Goal: Find specific page/section: Find specific page/section

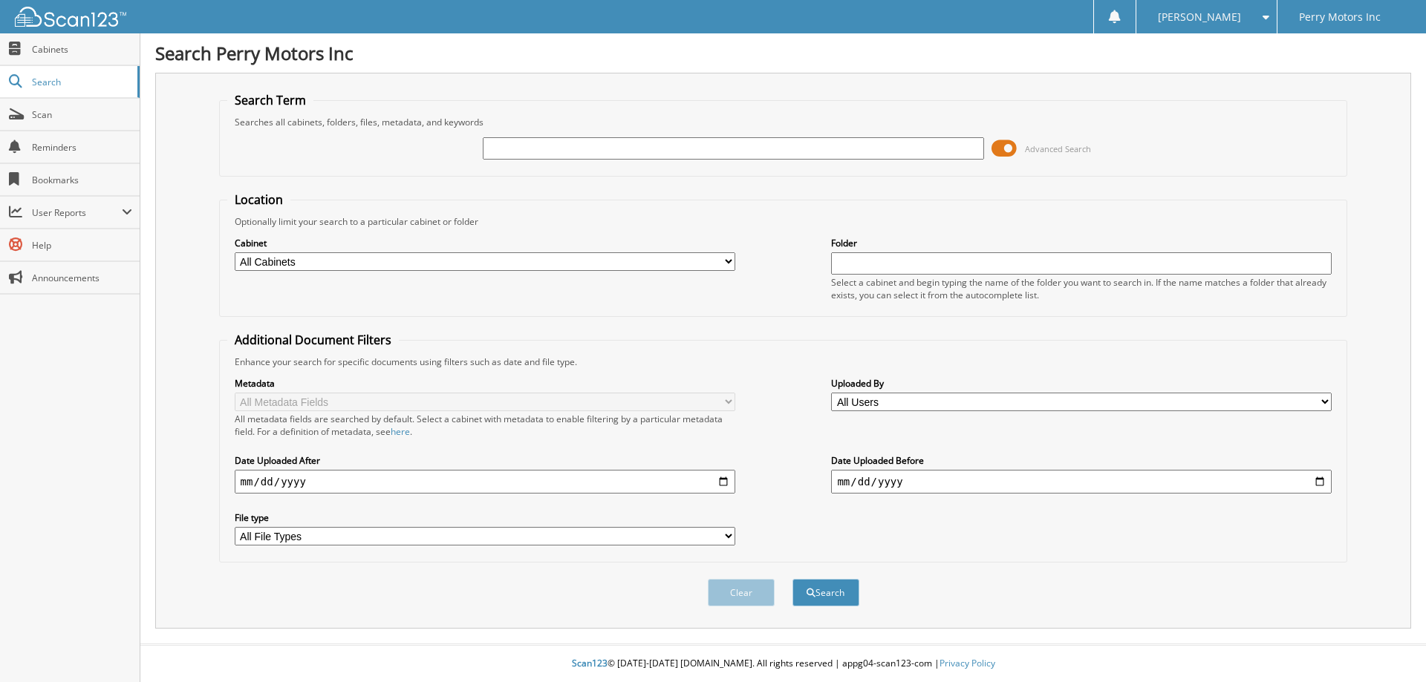
click at [599, 150] on input "text" at bounding box center [733, 148] width 501 height 22
type input "302937"
click at [792, 579] on button "Search" at bounding box center [825, 592] width 67 height 27
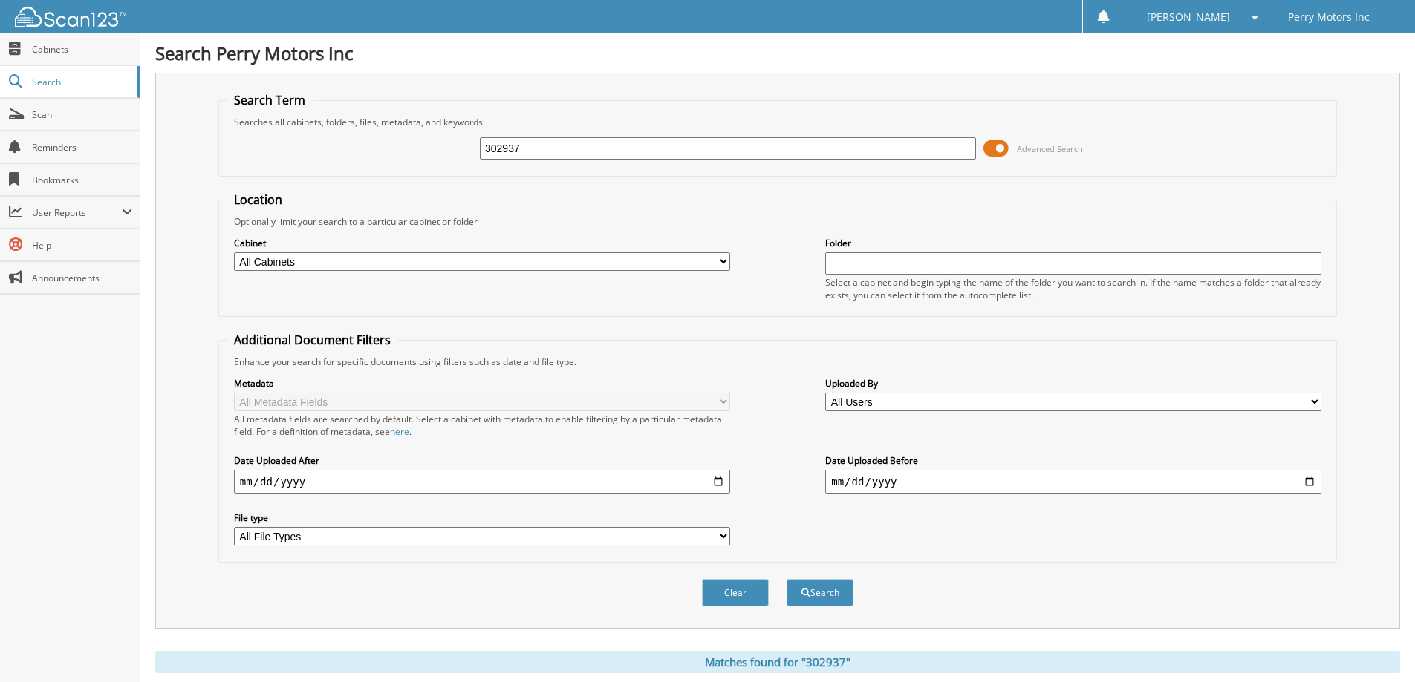
drag, startPoint x: 533, startPoint y: 150, endPoint x: 463, endPoint y: 155, distance: 70.0
click at [463, 155] on div "302937 Advanced Search" at bounding box center [777, 148] width 1102 height 40
type input "302938"
click at [786, 579] on button "Search" at bounding box center [819, 592] width 67 height 27
drag, startPoint x: 534, startPoint y: 151, endPoint x: 431, endPoint y: 153, distance: 102.5
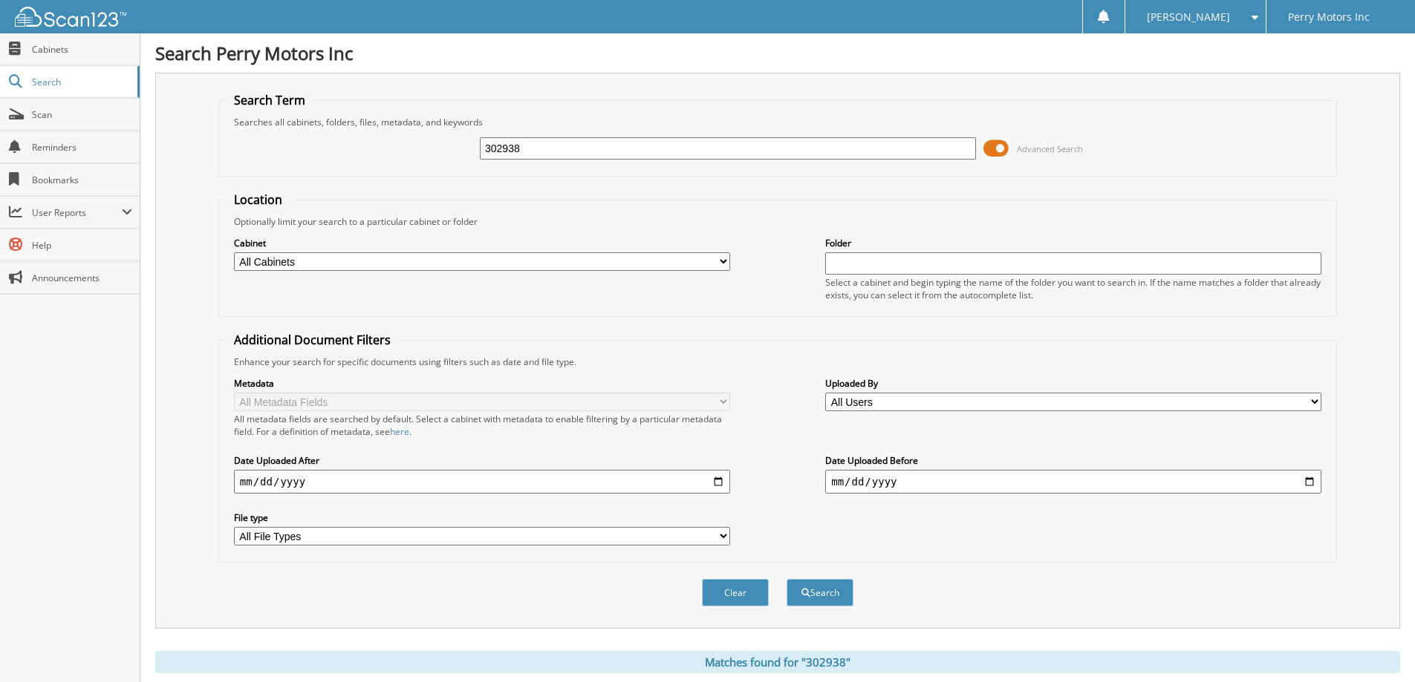
click at [431, 153] on div "302938 Advanced Search" at bounding box center [777, 148] width 1102 height 40
type input "302938"
click at [786, 579] on button "Search" at bounding box center [819, 592] width 67 height 27
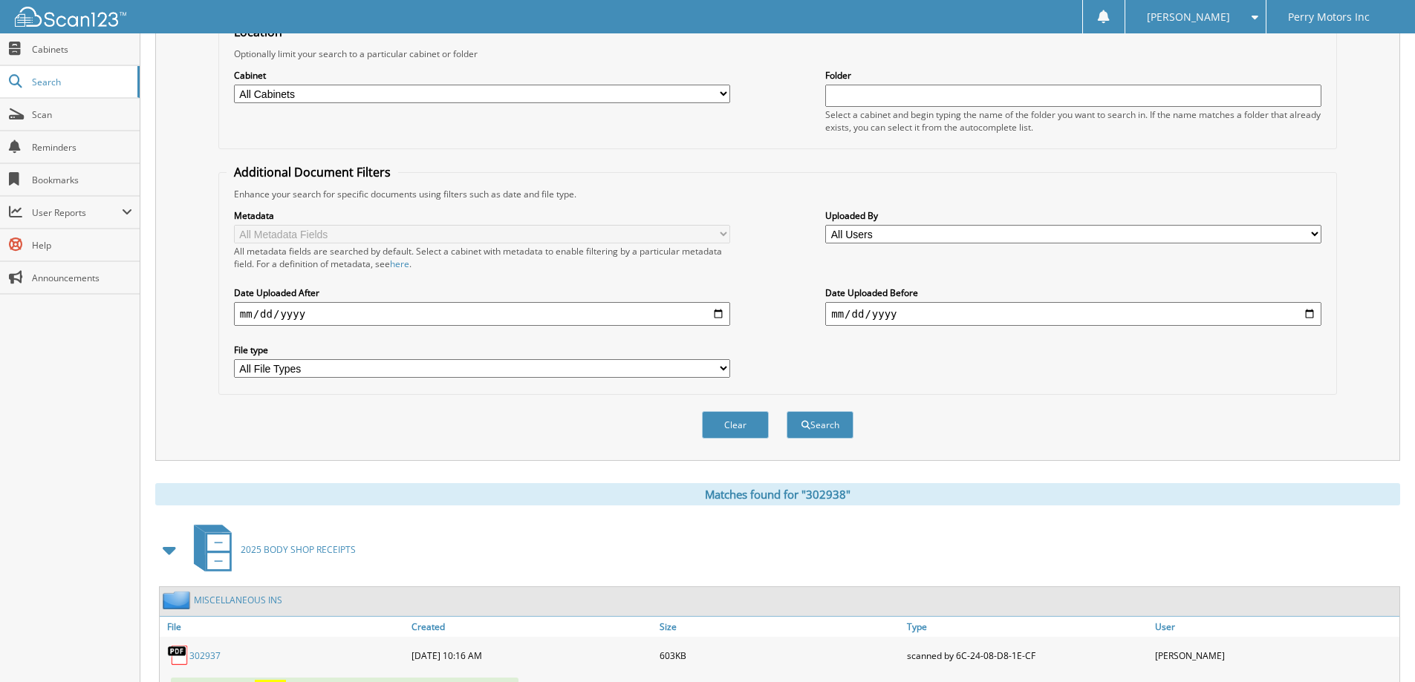
scroll to position [334, 0]
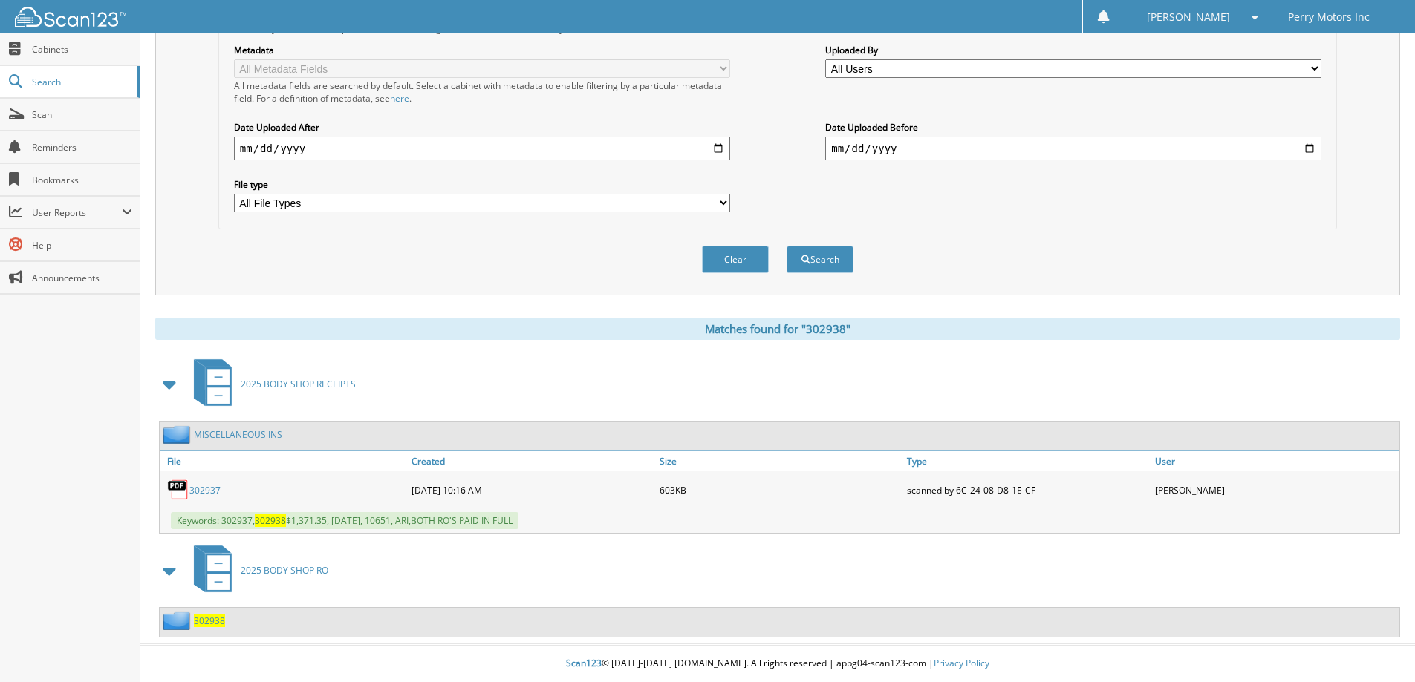
click at [206, 621] on span "302938" at bounding box center [209, 621] width 31 height 13
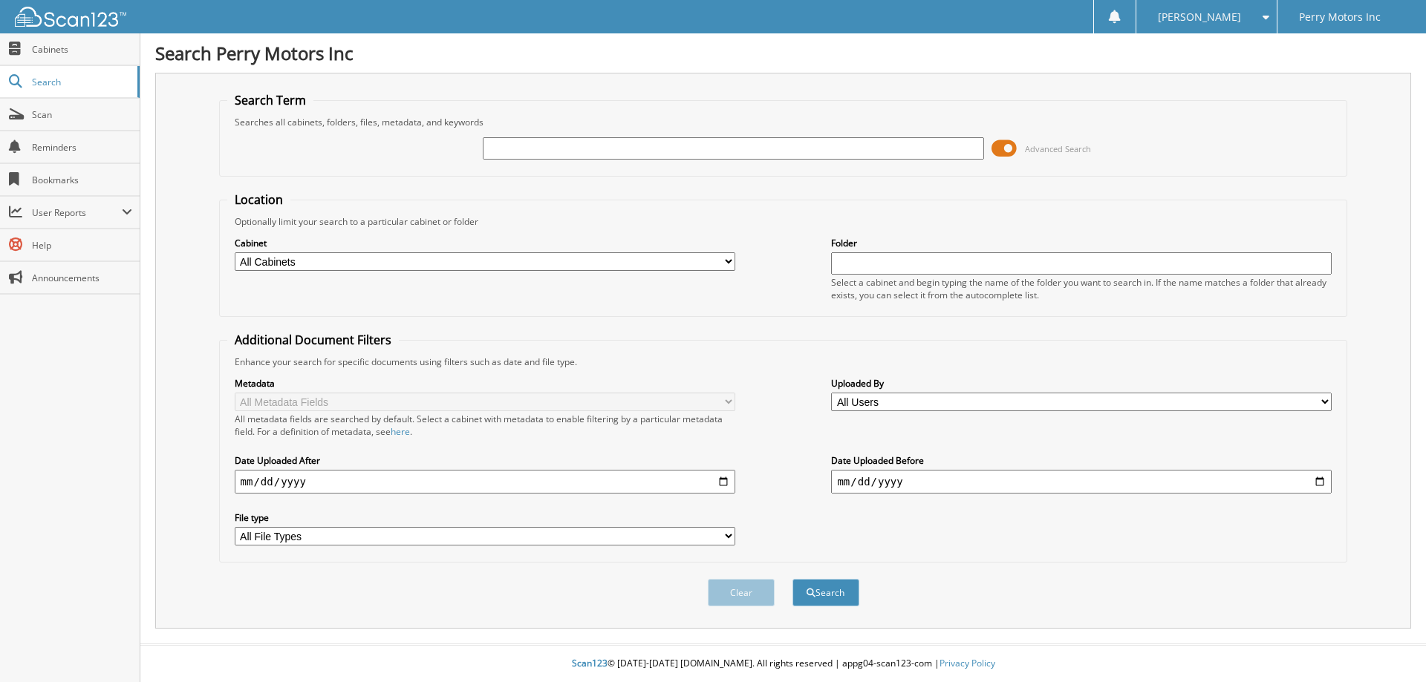
click at [587, 149] on input "text" at bounding box center [733, 148] width 501 height 22
click at [792, 579] on button "Search" at bounding box center [825, 592] width 67 height 27
type input "38398+"
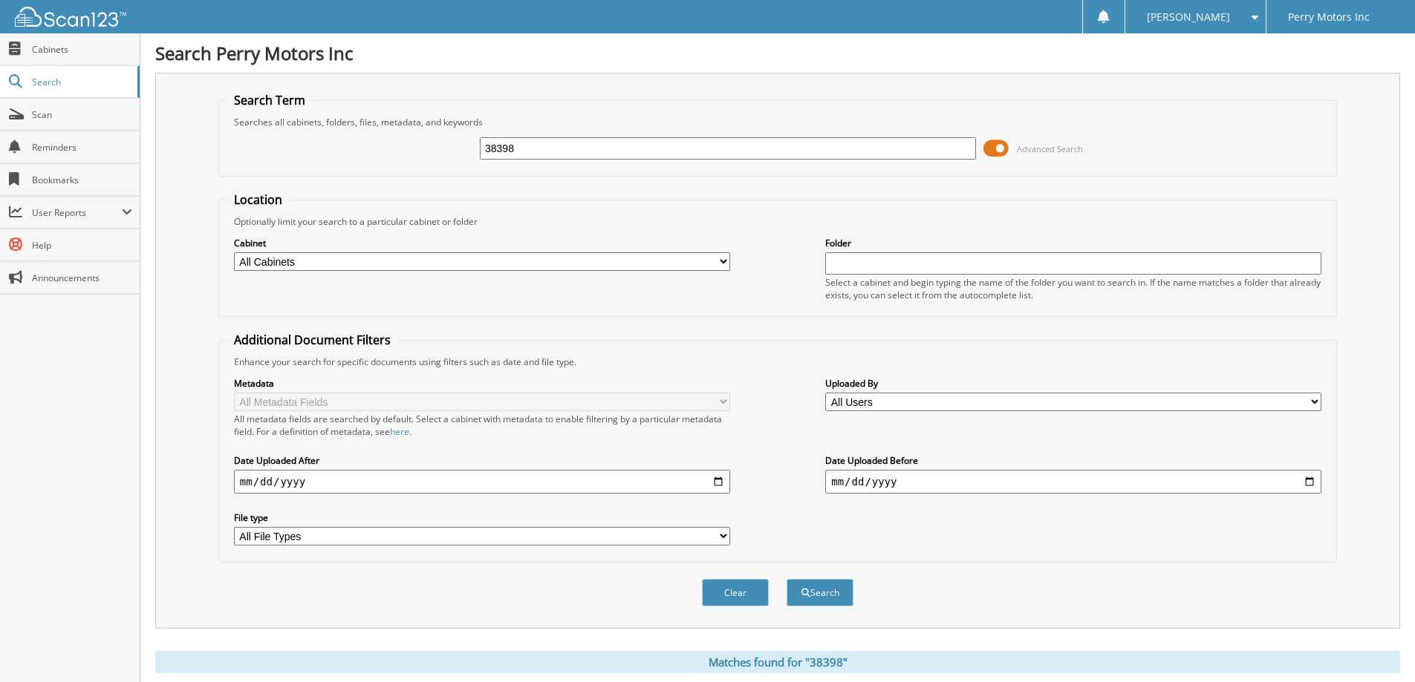
drag, startPoint x: 525, startPoint y: 151, endPoint x: 379, endPoint y: 154, distance: 146.3
click at [379, 154] on div "38398 Advanced Search" at bounding box center [777, 148] width 1102 height 40
type input "38698"
click at [786, 579] on button "Search" at bounding box center [819, 592] width 67 height 27
drag, startPoint x: 490, startPoint y: 150, endPoint x: 444, endPoint y: 148, distance: 46.1
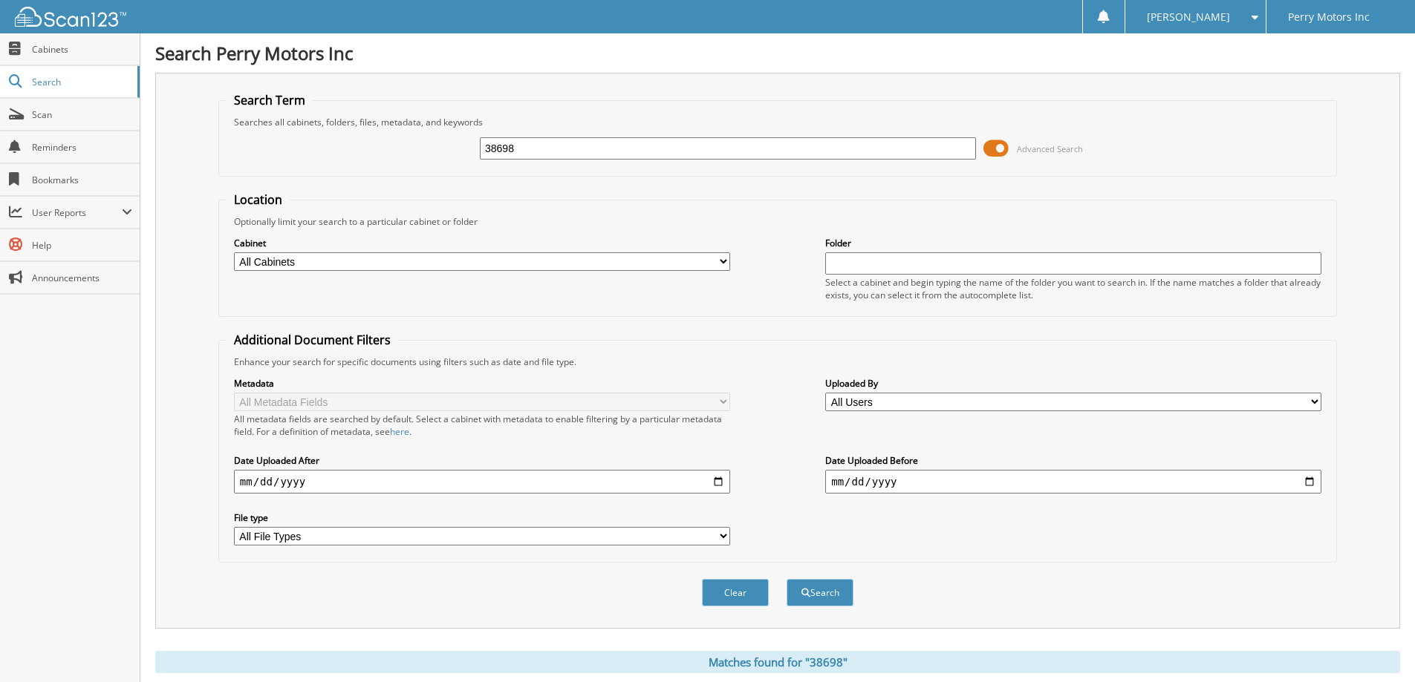
click at [444, 148] on div "38698 Advanced Search" at bounding box center [777, 148] width 1102 height 40
type input "38707"
click at [786, 579] on button "Search" at bounding box center [819, 592] width 67 height 27
drag, startPoint x: 488, startPoint y: 150, endPoint x: 466, endPoint y: 150, distance: 21.5
click at [466, 150] on div "38707 Advanced Search" at bounding box center [777, 148] width 1102 height 40
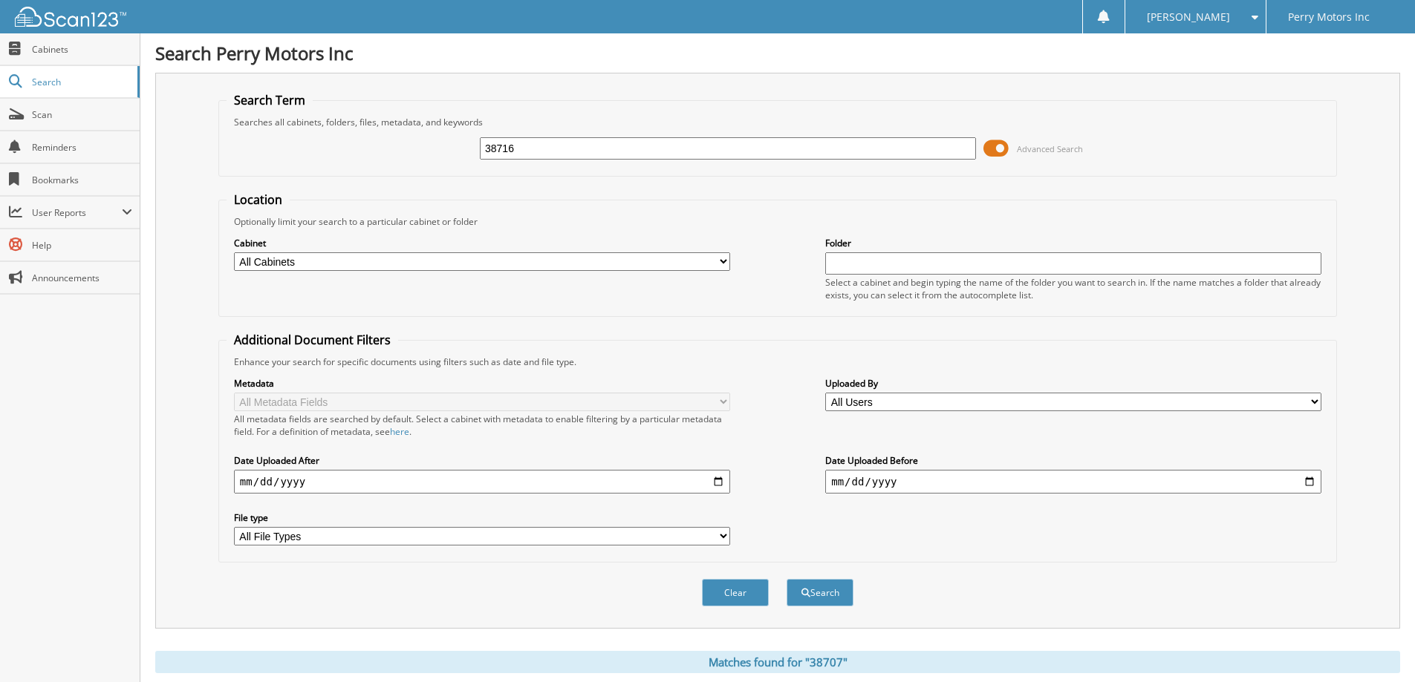
type input "38716"
click at [786, 579] on button "Search" at bounding box center [819, 592] width 67 height 27
drag, startPoint x: 535, startPoint y: 154, endPoint x: 455, endPoint y: 154, distance: 79.5
click at [455, 154] on div "38716 Advanced Search" at bounding box center [777, 148] width 1102 height 40
type input "38706"
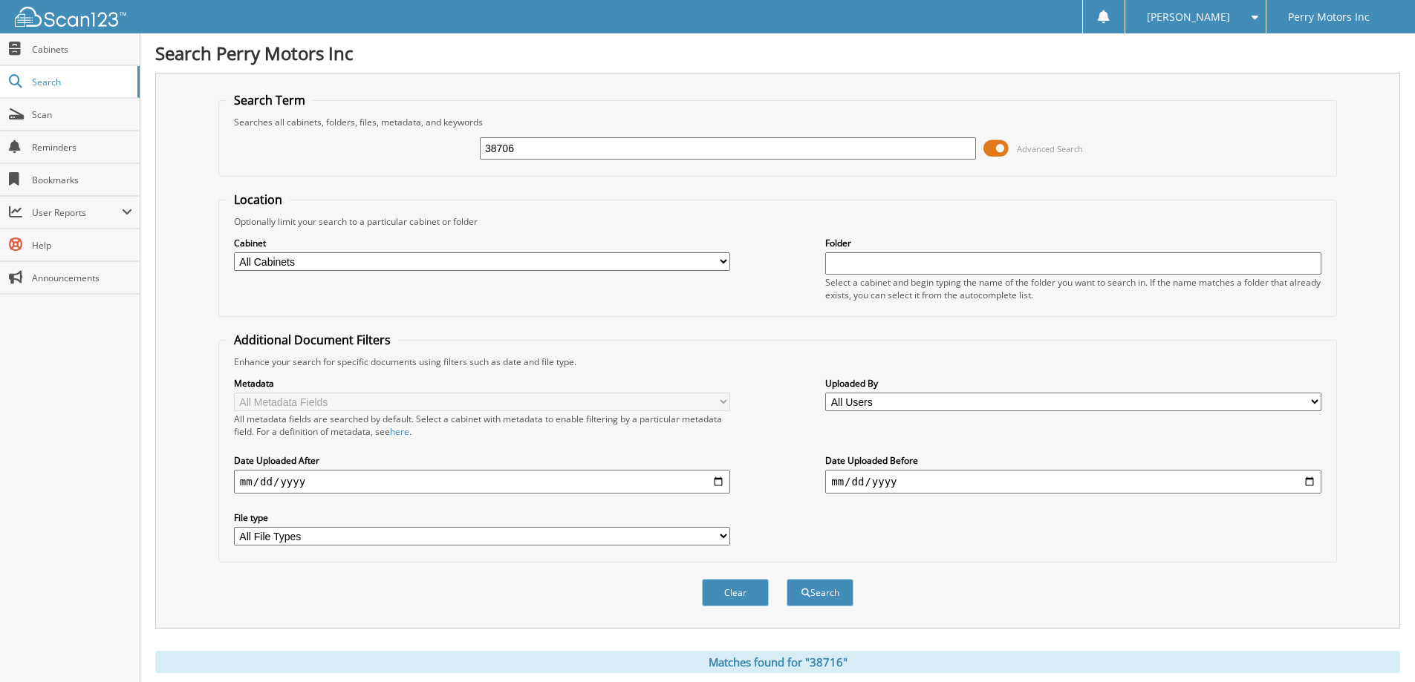
click at [786, 579] on button "Search" at bounding box center [819, 592] width 67 height 27
drag, startPoint x: 527, startPoint y: 151, endPoint x: 431, endPoint y: 149, distance: 95.1
click at [431, 149] on div "38706 Advanced Search" at bounding box center [777, 148] width 1102 height 40
type input "38721"
click at [786, 579] on button "Search" at bounding box center [819, 592] width 67 height 27
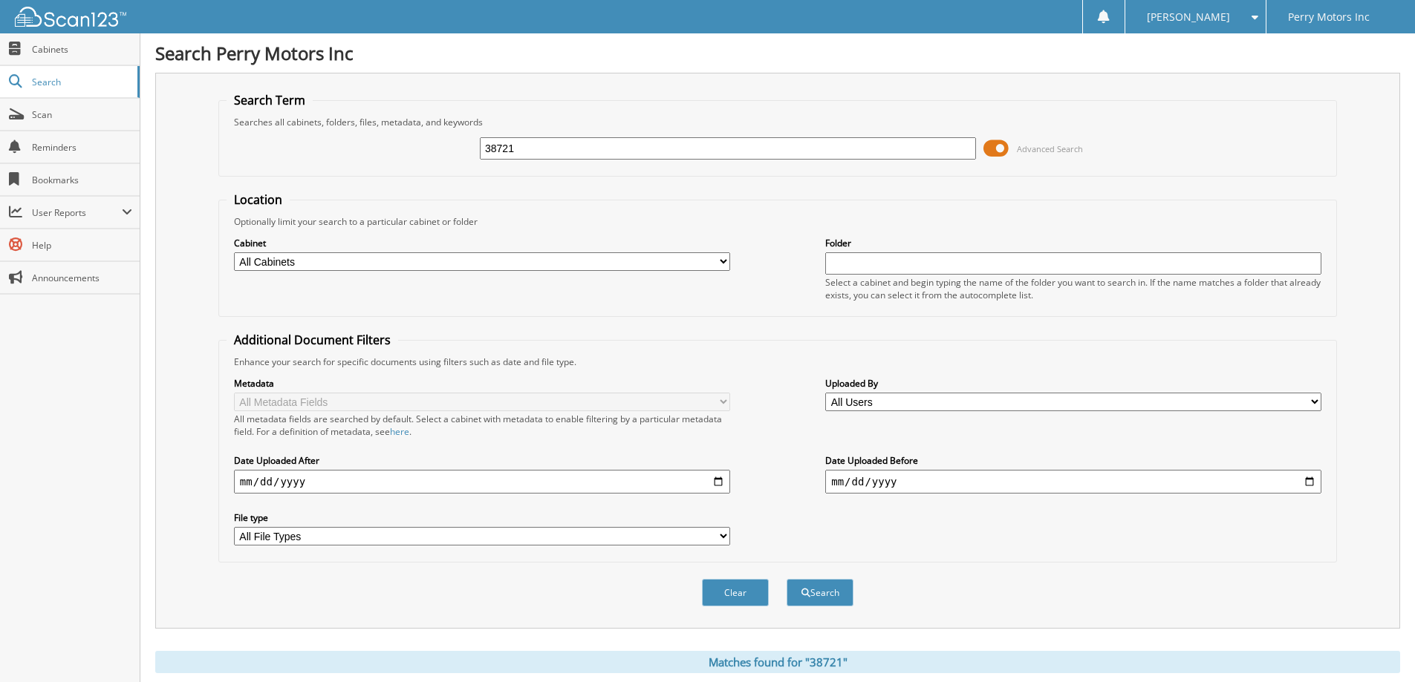
drag, startPoint x: 522, startPoint y: 154, endPoint x: 431, endPoint y: 155, distance: 90.6
click at [431, 155] on div "38721 Advanced Search" at bounding box center [777, 148] width 1102 height 40
type input "38717"
click at [786, 579] on button "Search" at bounding box center [819, 592] width 67 height 27
drag, startPoint x: 524, startPoint y: 149, endPoint x: 437, endPoint y: 151, distance: 86.9
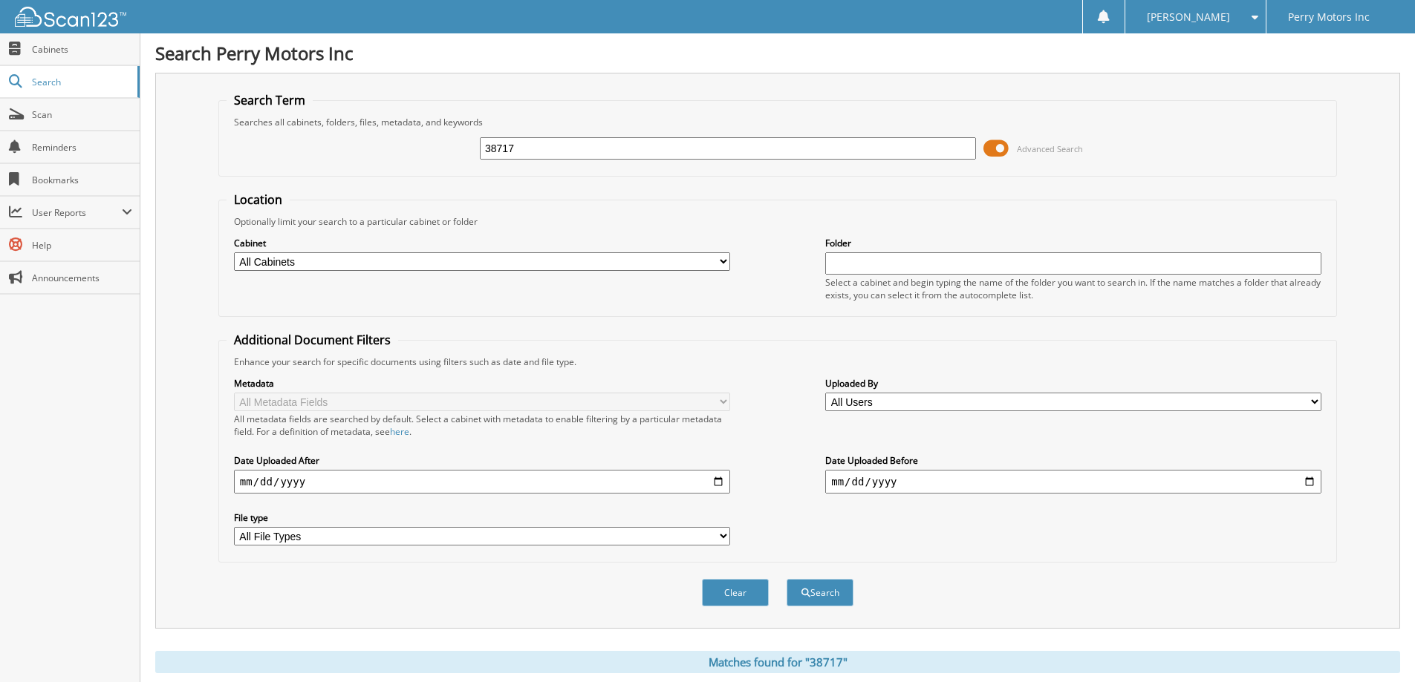
click at [437, 151] on div "38717 Advanced Search" at bounding box center [777, 148] width 1102 height 40
type input "38727"
click at [786, 579] on button "Search" at bounding box center [819, 592] width 67 height 27
drag, startPoint x: 520, startPoint y: 147, endPoint x: 449, endPoint y: 149, distance: 71.3
click at [449, 149] on div "38727 Advanced Search" at bounding box center [777, 148] width 1102 height 40
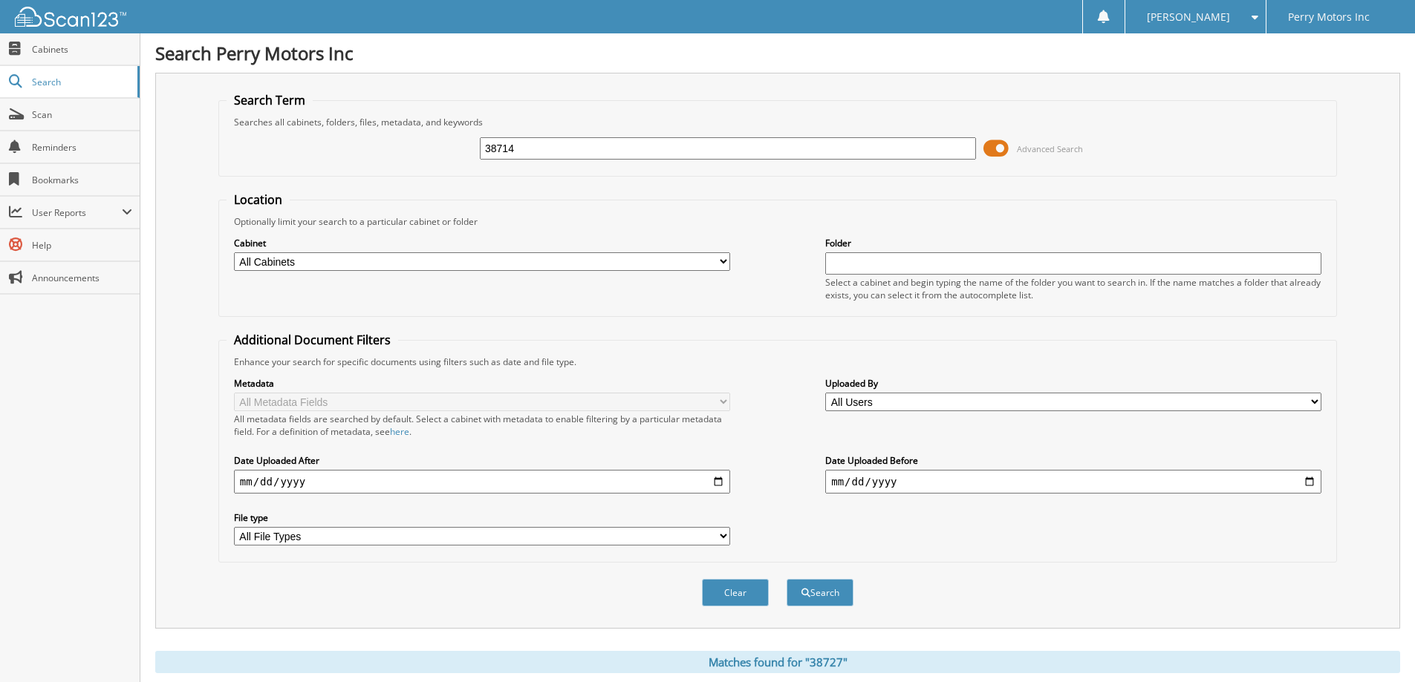
type input "38714"
click at [786, 579] on button "Search" at bounding box center [819, 592] width 67 height 27
drag, startPoint x: 505, startPoint y: 155, endPoint x: 459, endPoint y: 159, distance: 46.2
click at [459, 159] on div "38714 Advanced Search" at bounding box center [777, 148] width 1102 height 40
type input "38728"
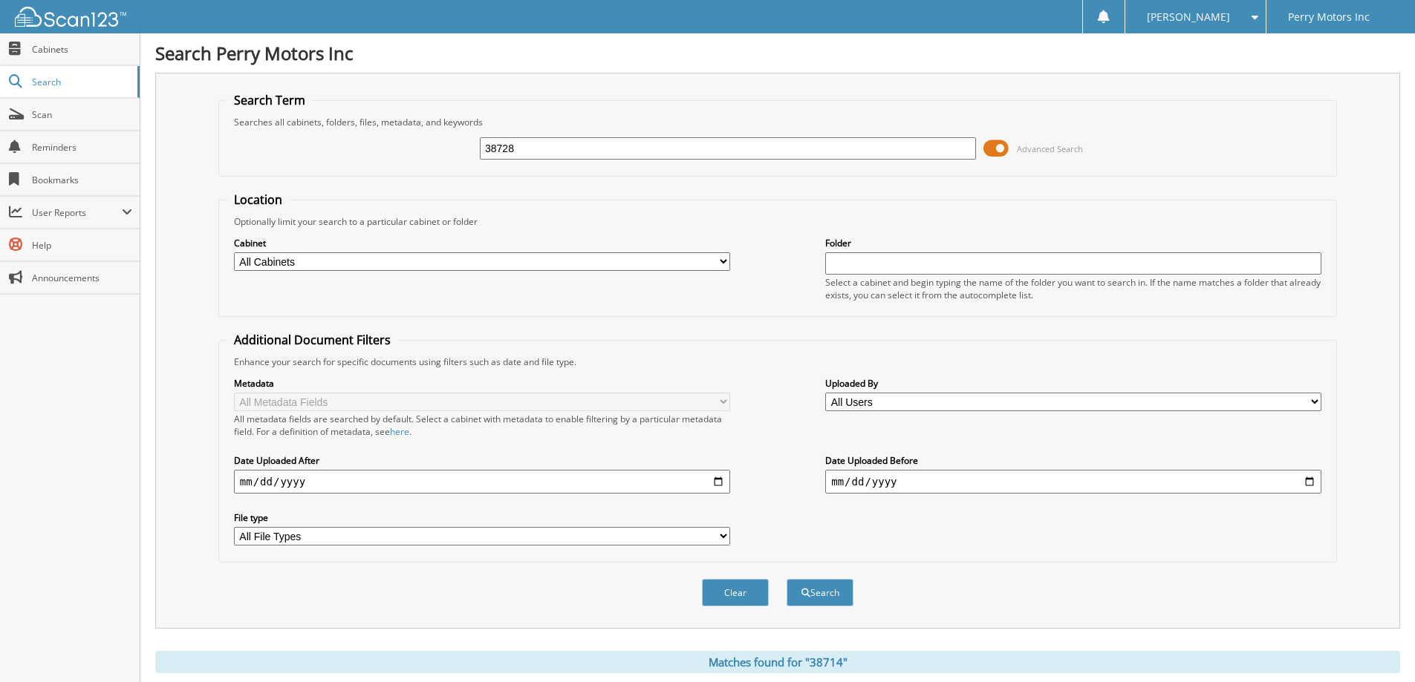
click at [786, 579] on button "Search" at bounding box center [819, 592] width 67 height 27
